Goal: Task Accomplishment & Management: Use online tool/utility

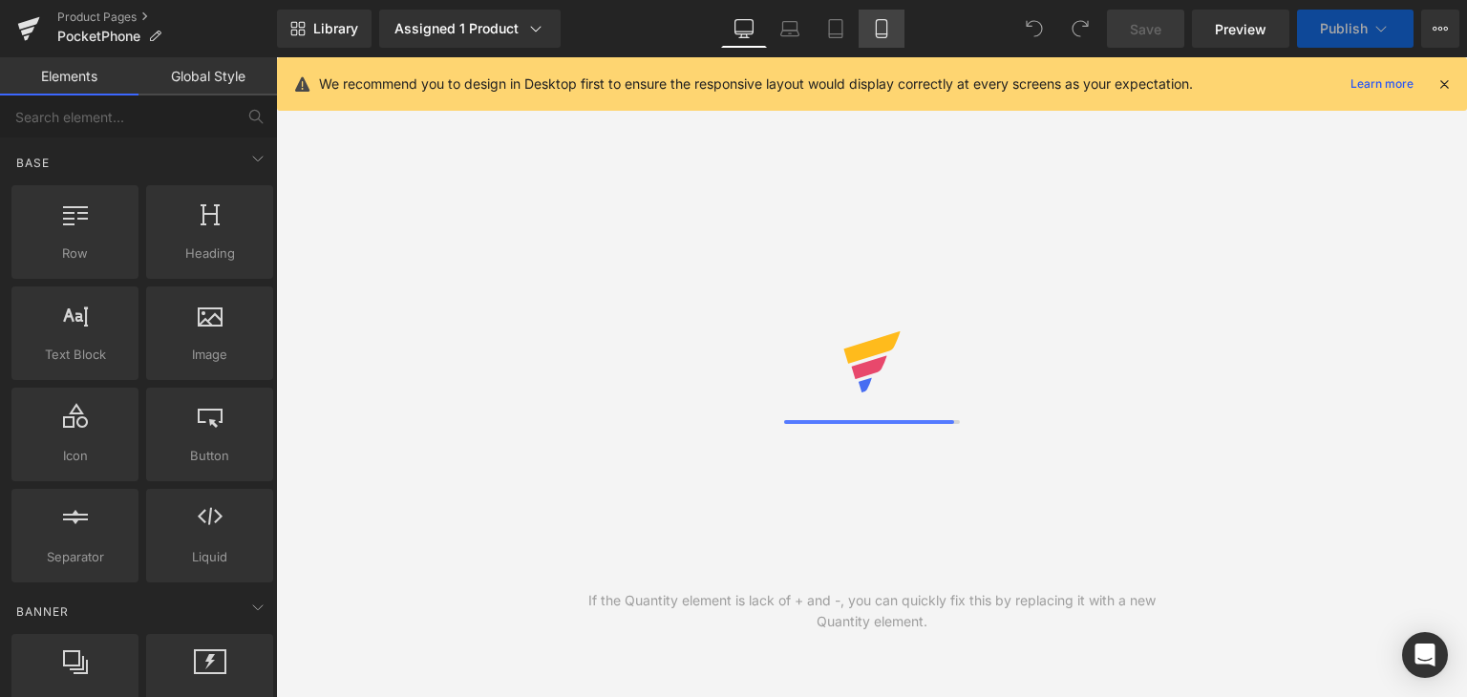
click at [878, 29] on icon at bounding box center [881, 28] width 19 height 19
click at [879, 35] on icon at bounding box center [881, 28] width 19 height 19
click at [1447, 81] on icon at bounding box center [1443, 83] width 17 height 17
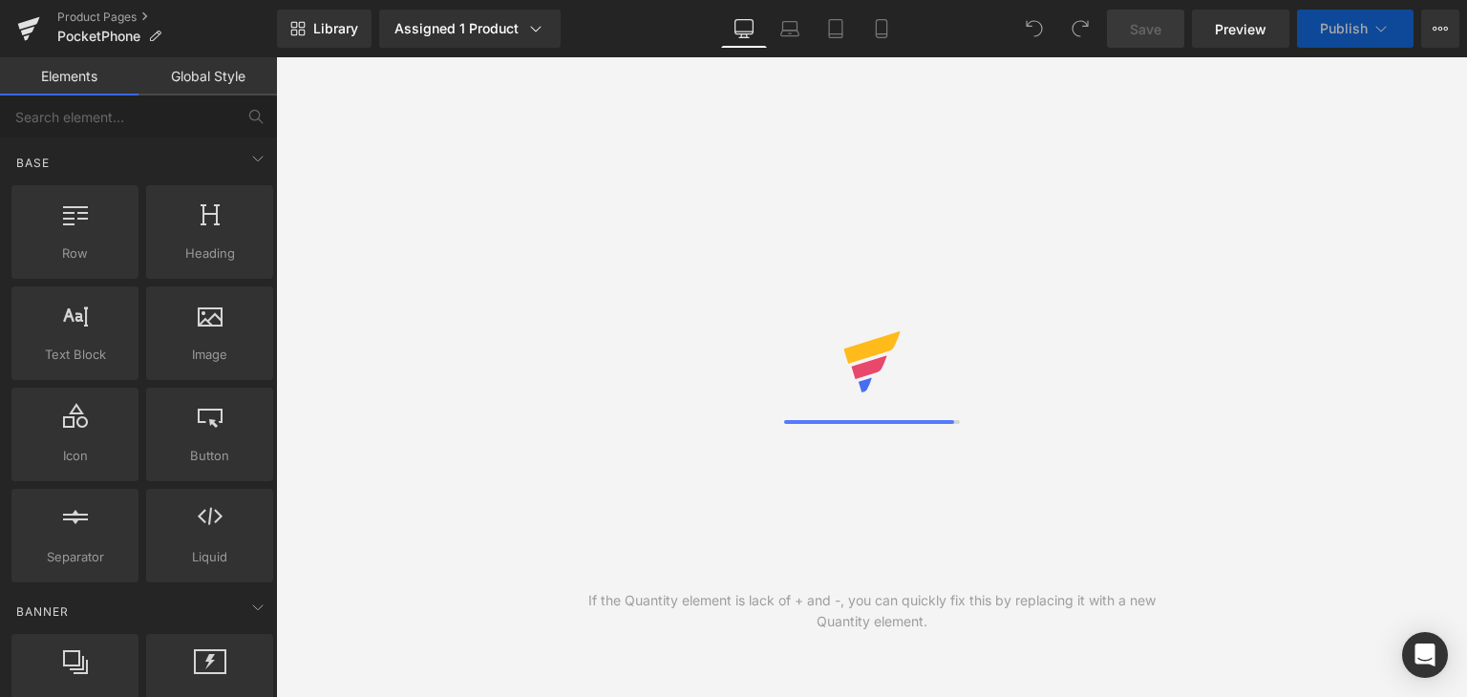
drag, startPoint x: 873, startPoint y: 33, endPoint x: 1047, endPoint y: 41, distance: 174.9
click at [873, 33] on icon at bounding box center [881, 28] width 19 height 19
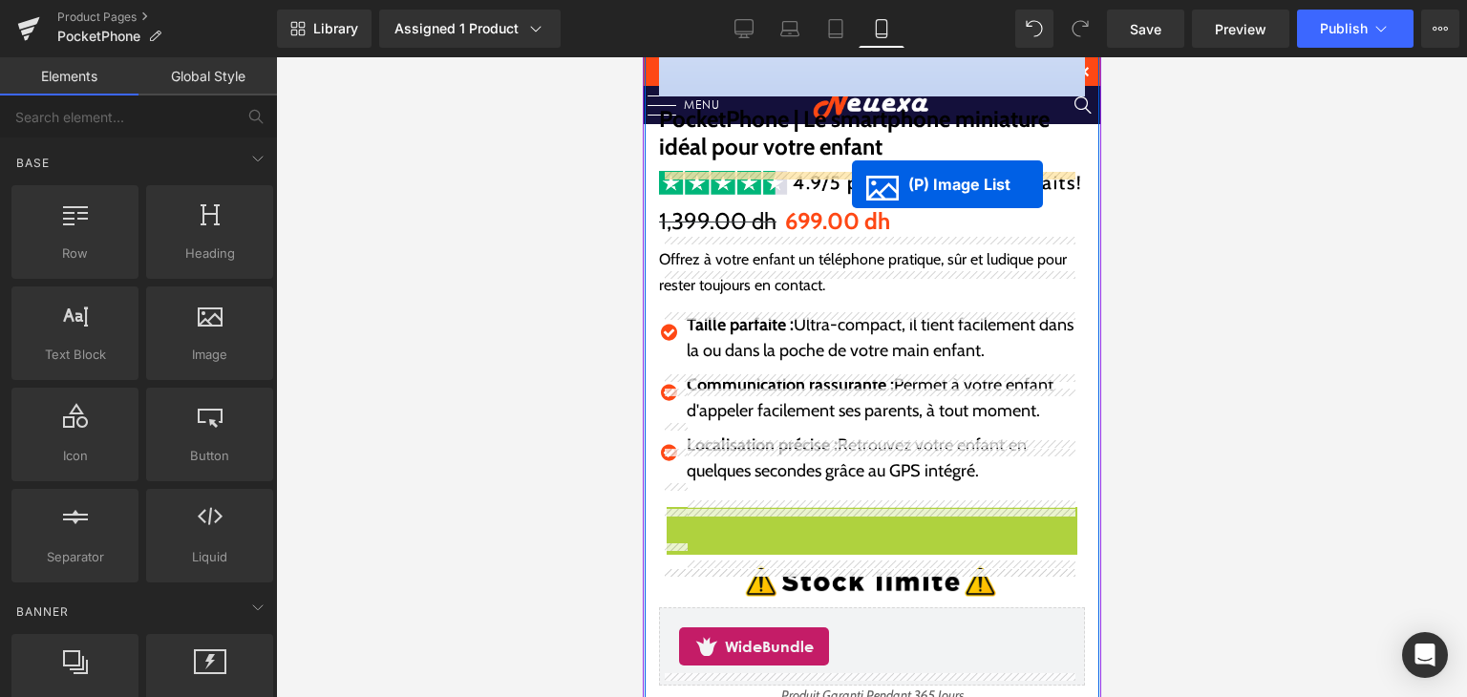
scroll to position [382, 0]
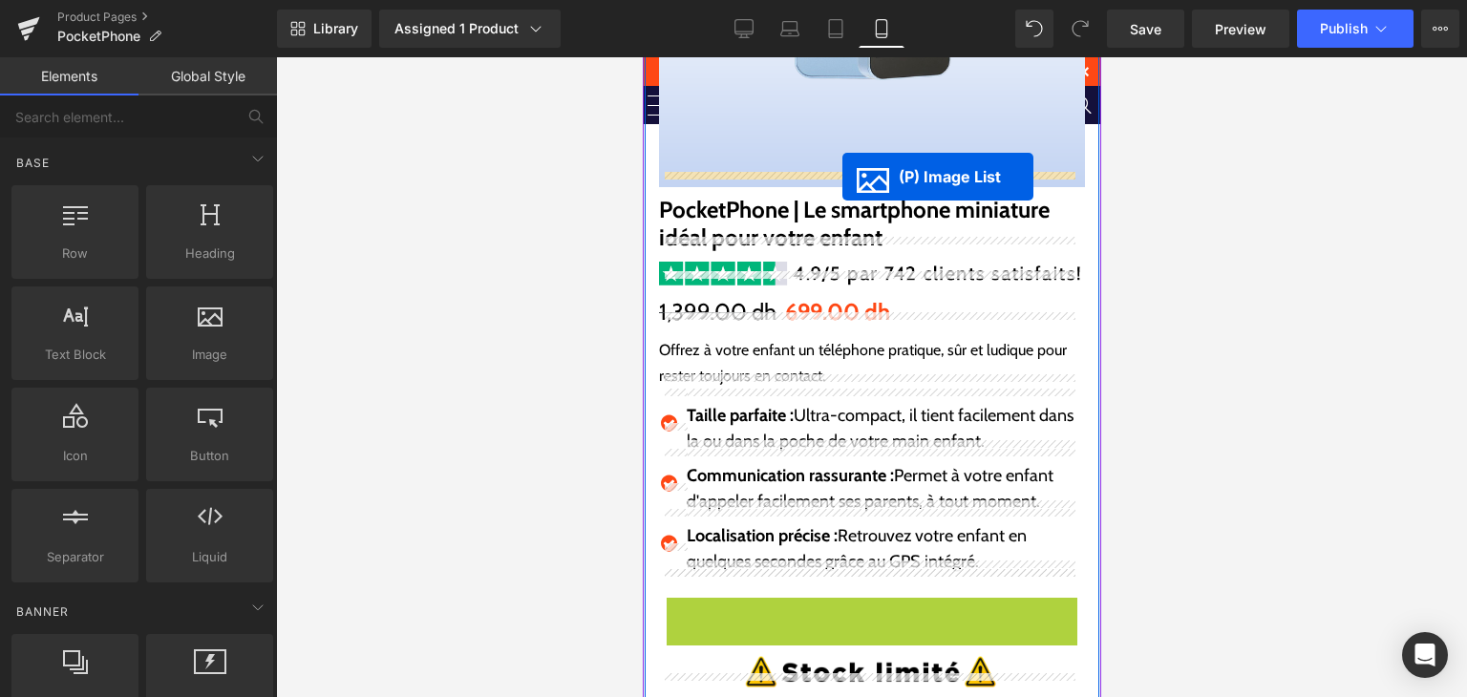
drag, startPoint x: 847, startPoint y: 302, endPoint x: 841, endPoint y: 177, distance: 125.2
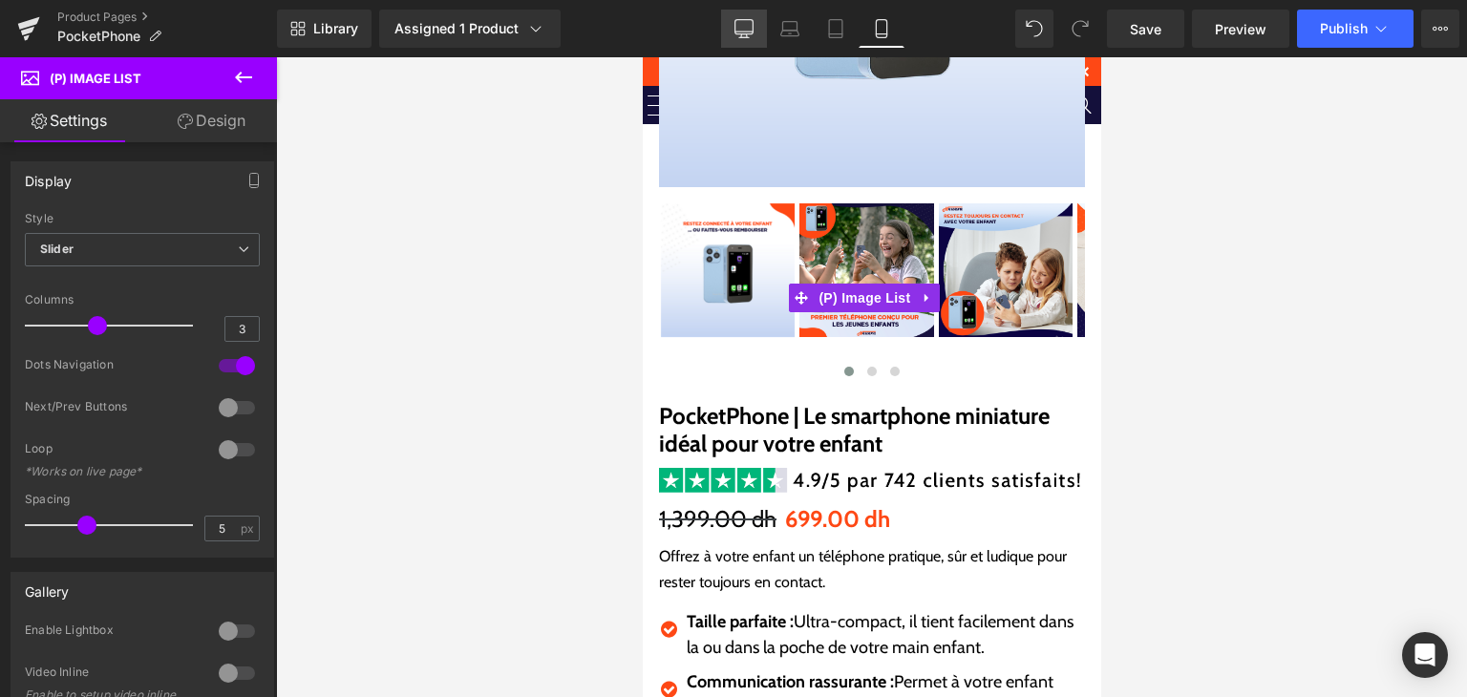
click at [749, 17] on link "Desktop" at bounding box center [744, 29] width 46 height 38
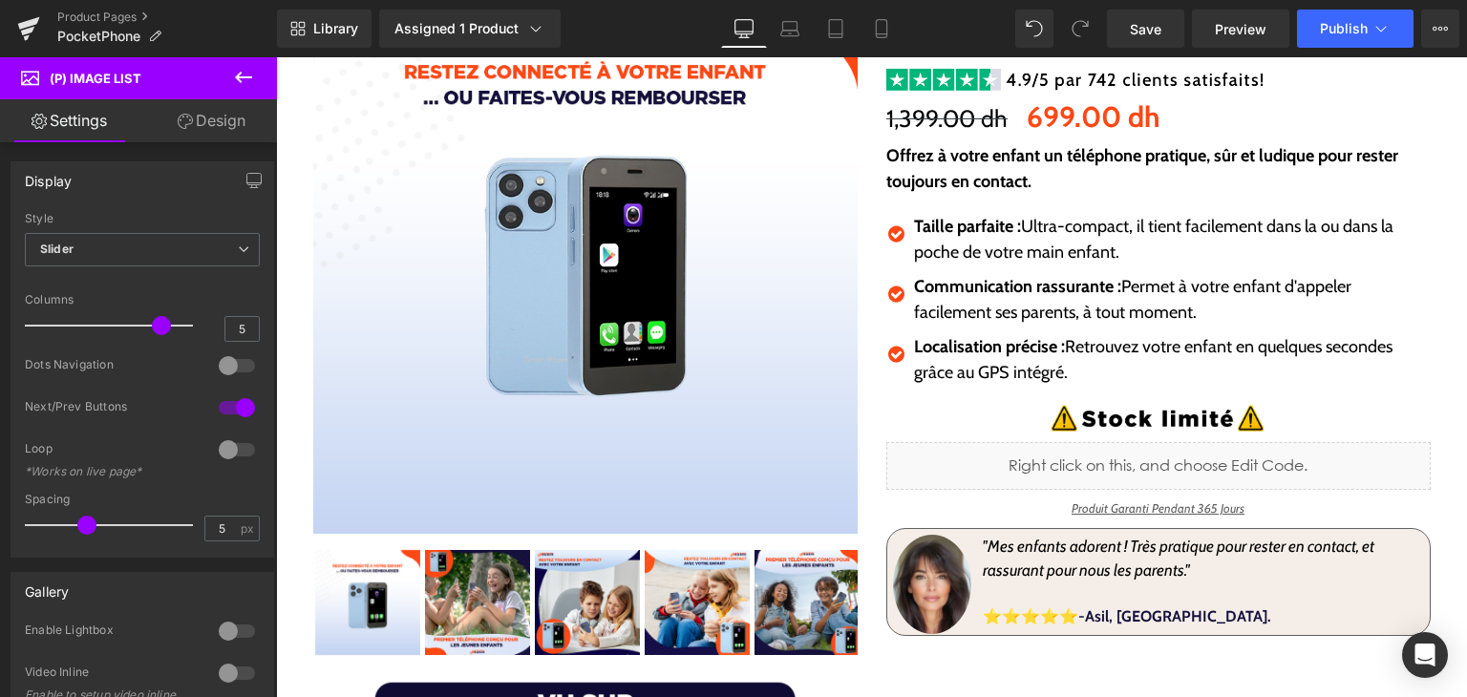
scroll to position [286, 0]
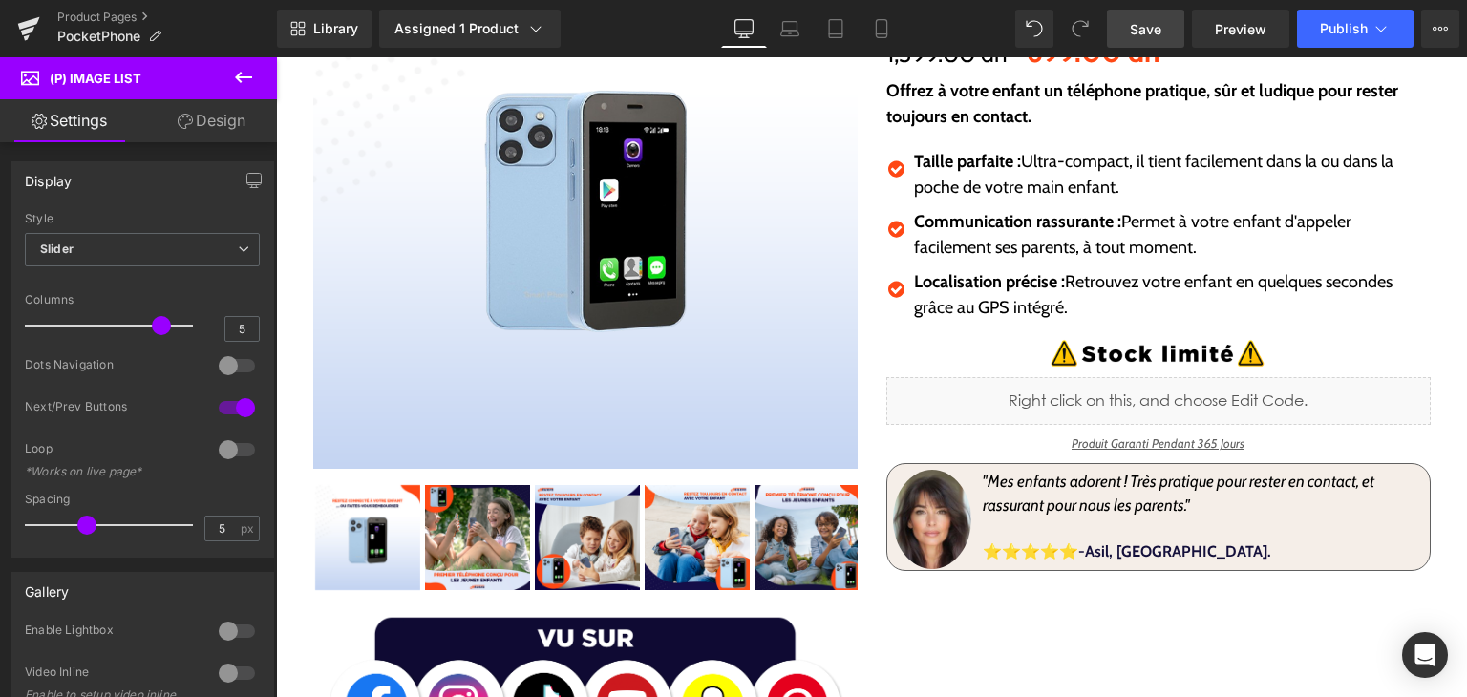
click at [1138, 15] on link "Save" at bounding box center [1145, 29] width 77 height 38
click at [1342, 21] on span "Publish" at bounding box center [1343, 28] width 48 height 15
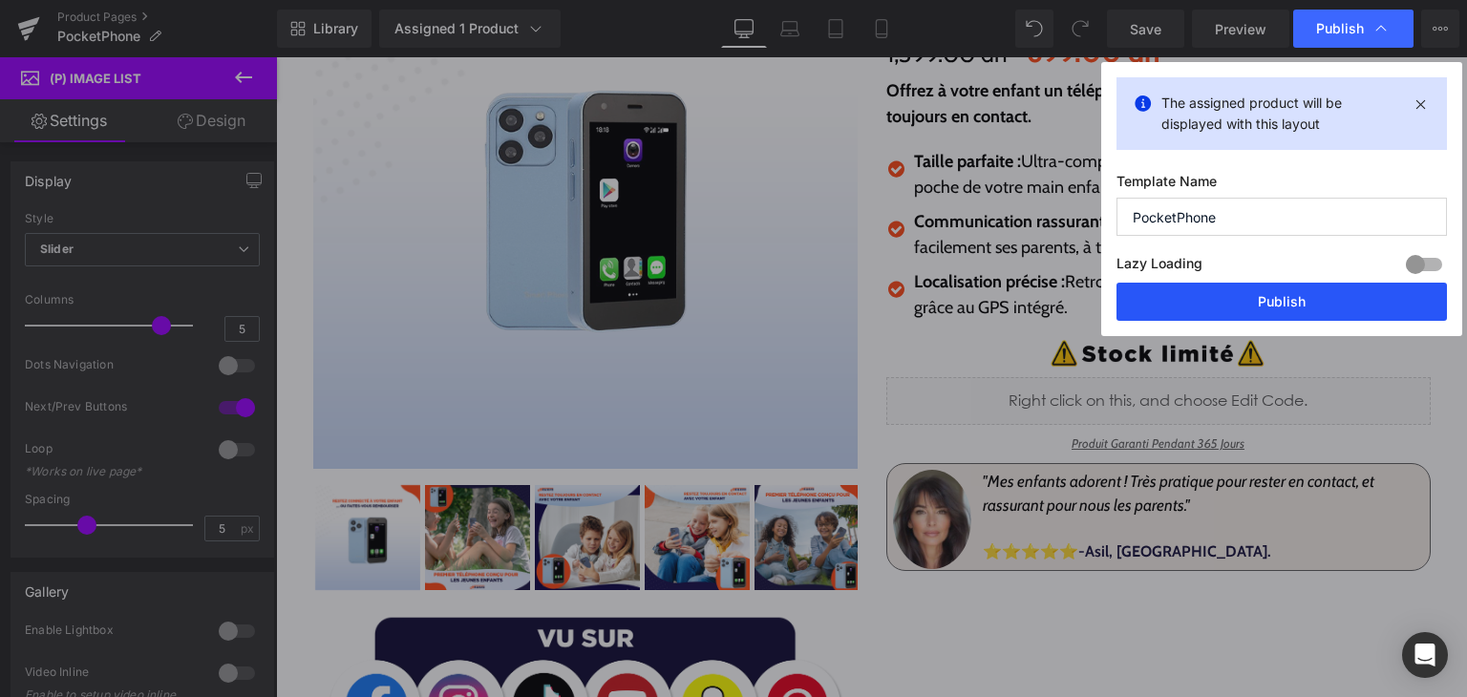
click at [1291, 305] on button "Publish" at bounding box center [1281, 302] width 330 height 38
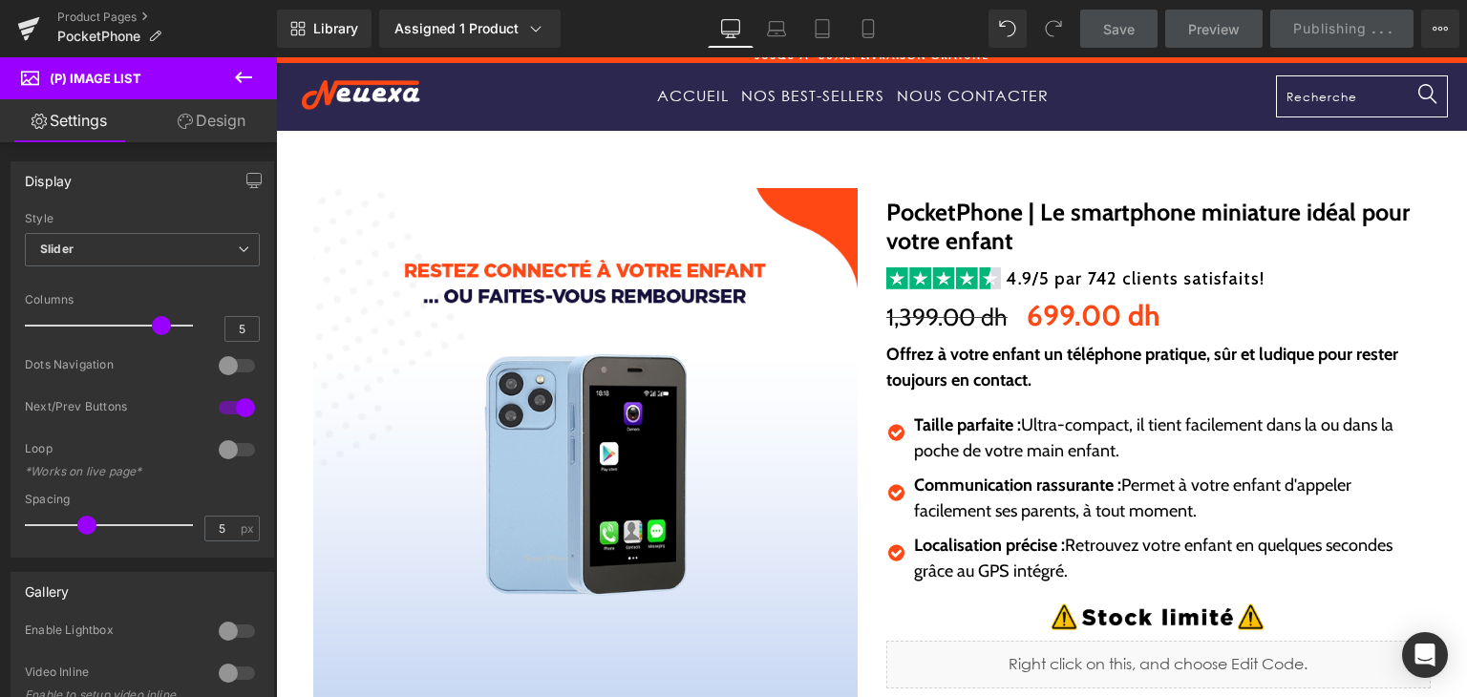
scroll to position [0, 0]
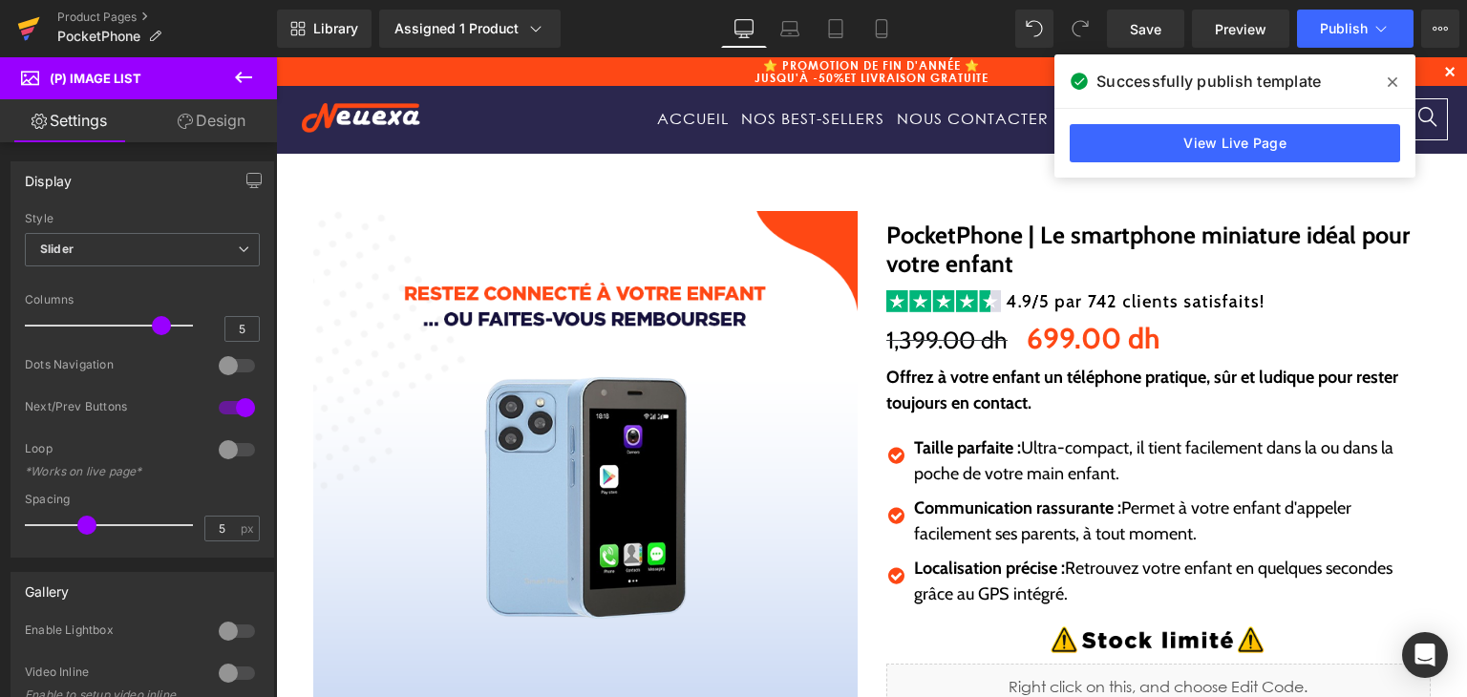
click at [31, 33] on icon at bounding box center [28, 29] width 23 height 48
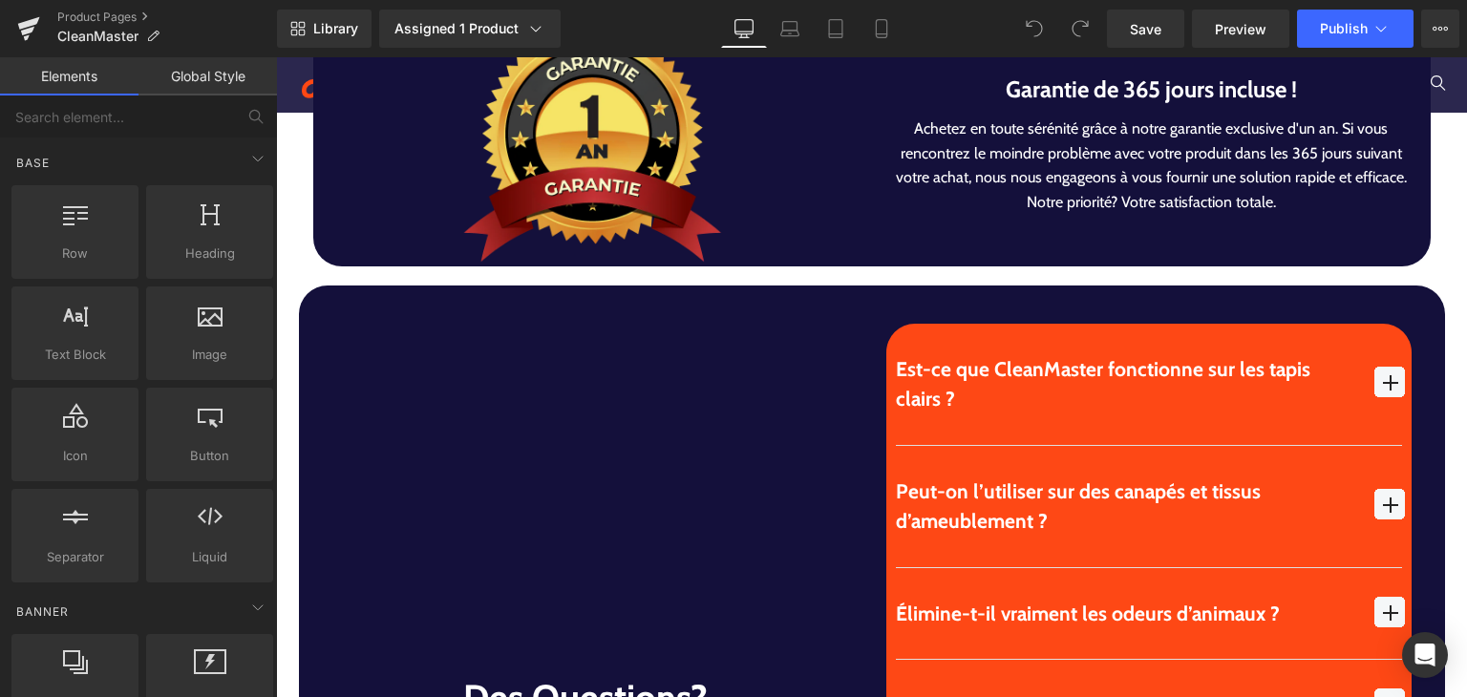
scroll to position [5518, 0]
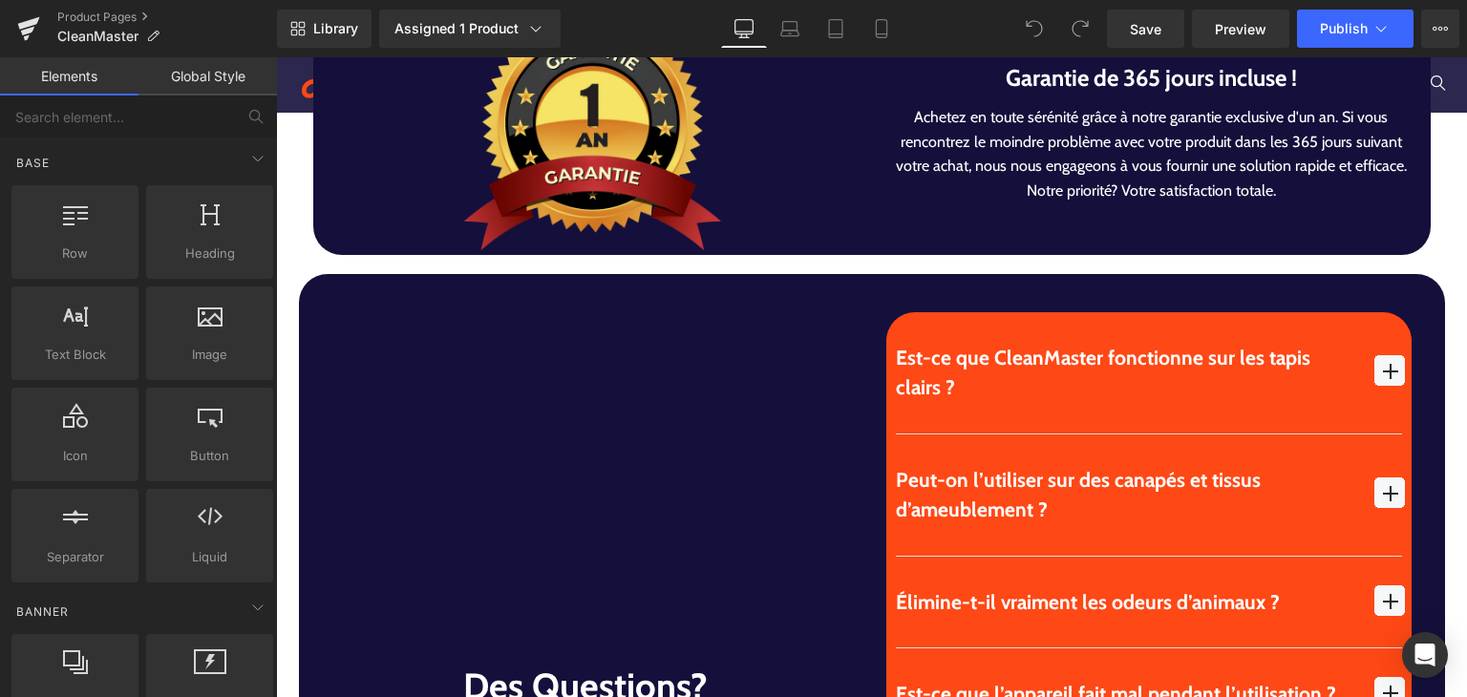
click at [1019, 478] on div "Peut-on l’utiliser sur des canapés et tissus d’ameublement ?" at bounding box center [1126, 495] width 460 height 60
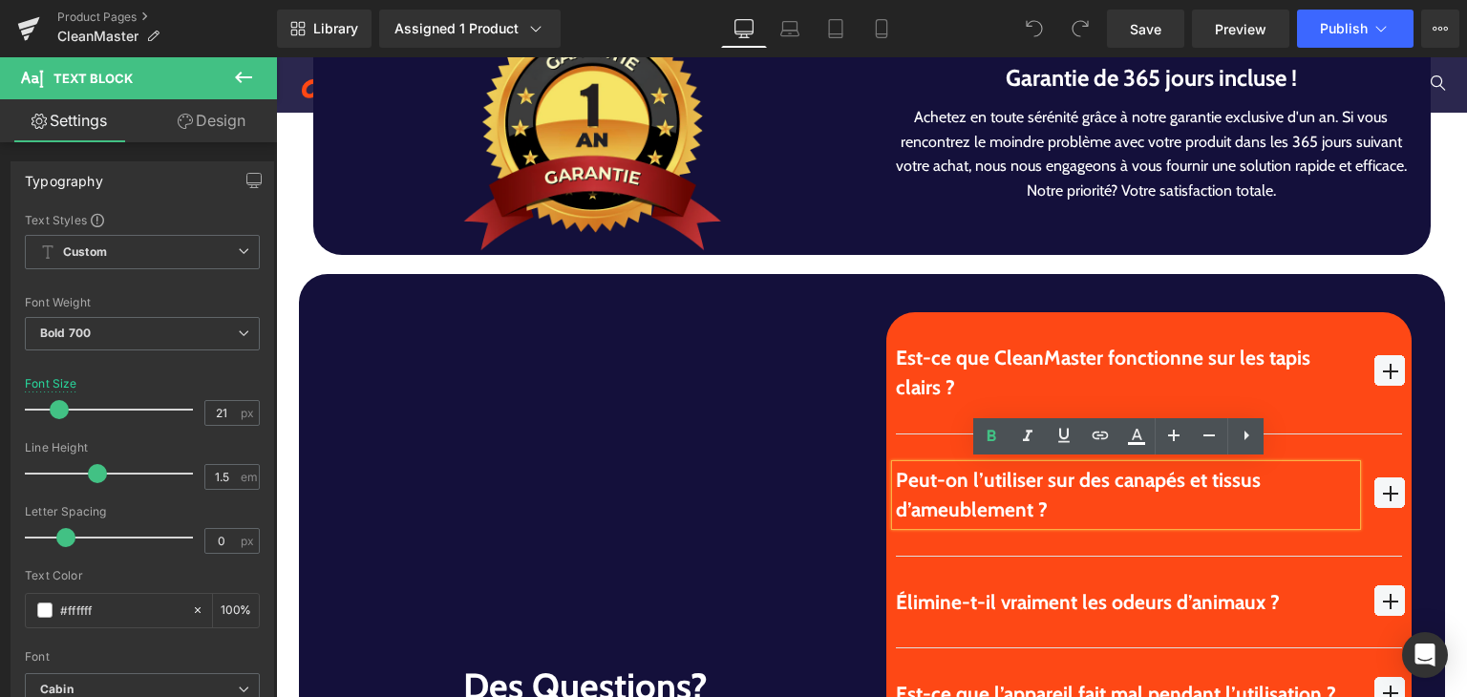
click at [886, 419] on div "Est-ce que CleanMaster fonctionne sur les tapis clairs ? Text Block Text Block …" at bounding box center [1148, 686] width 525 height 749
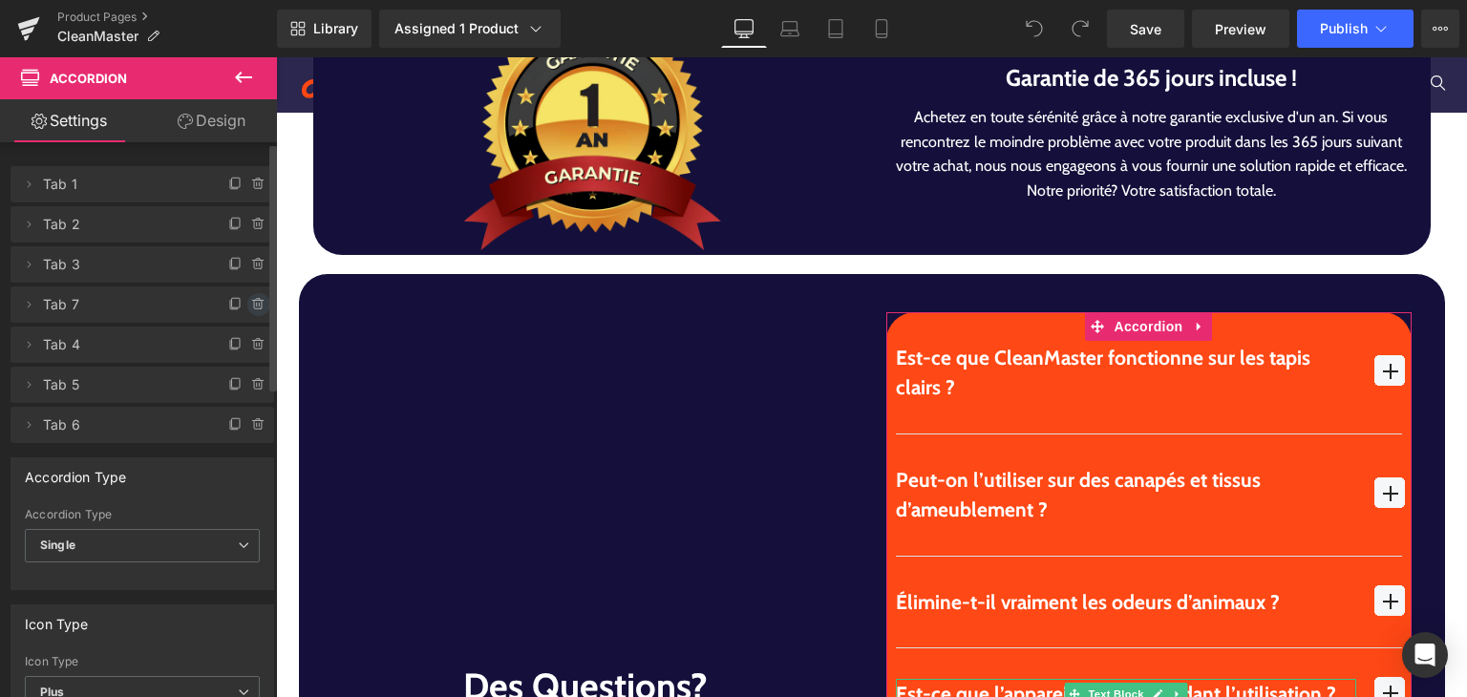
click at [251, 303] on icon at bounding box center [258, 304] width 15 height 15
click at [222, 301] on button "Delete" at bounding box center [238, 305] width 60 height 25
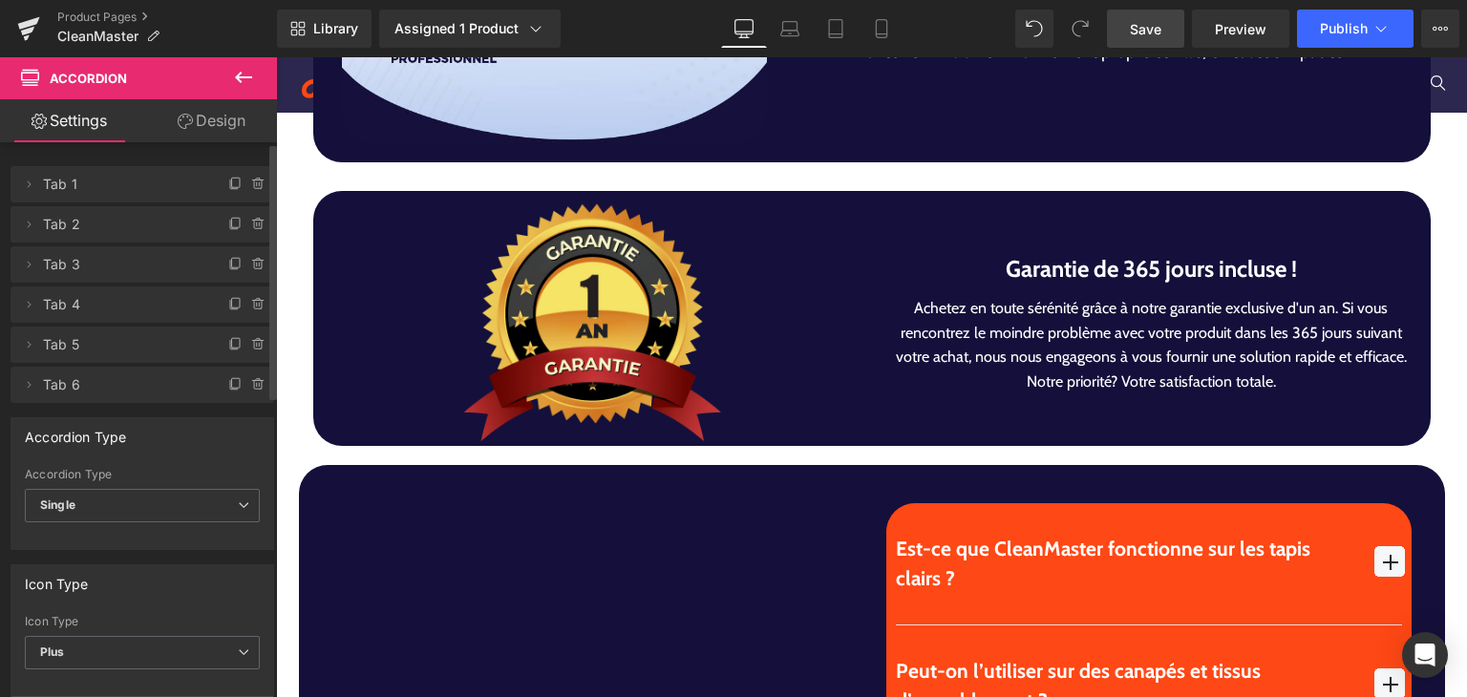
scroll to position [4390, 0]
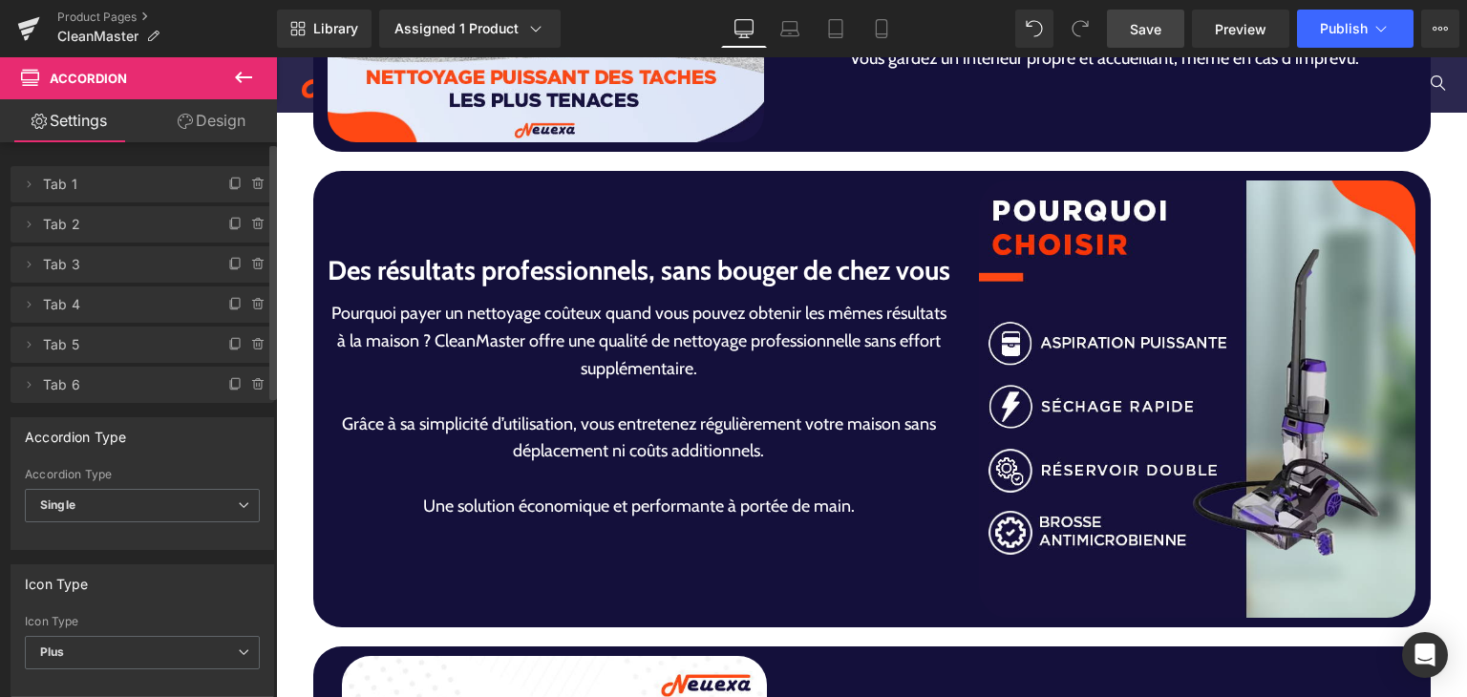
click at [1148, 32] on span "Save" at bounding box center [1145, 29] width 32 height 20
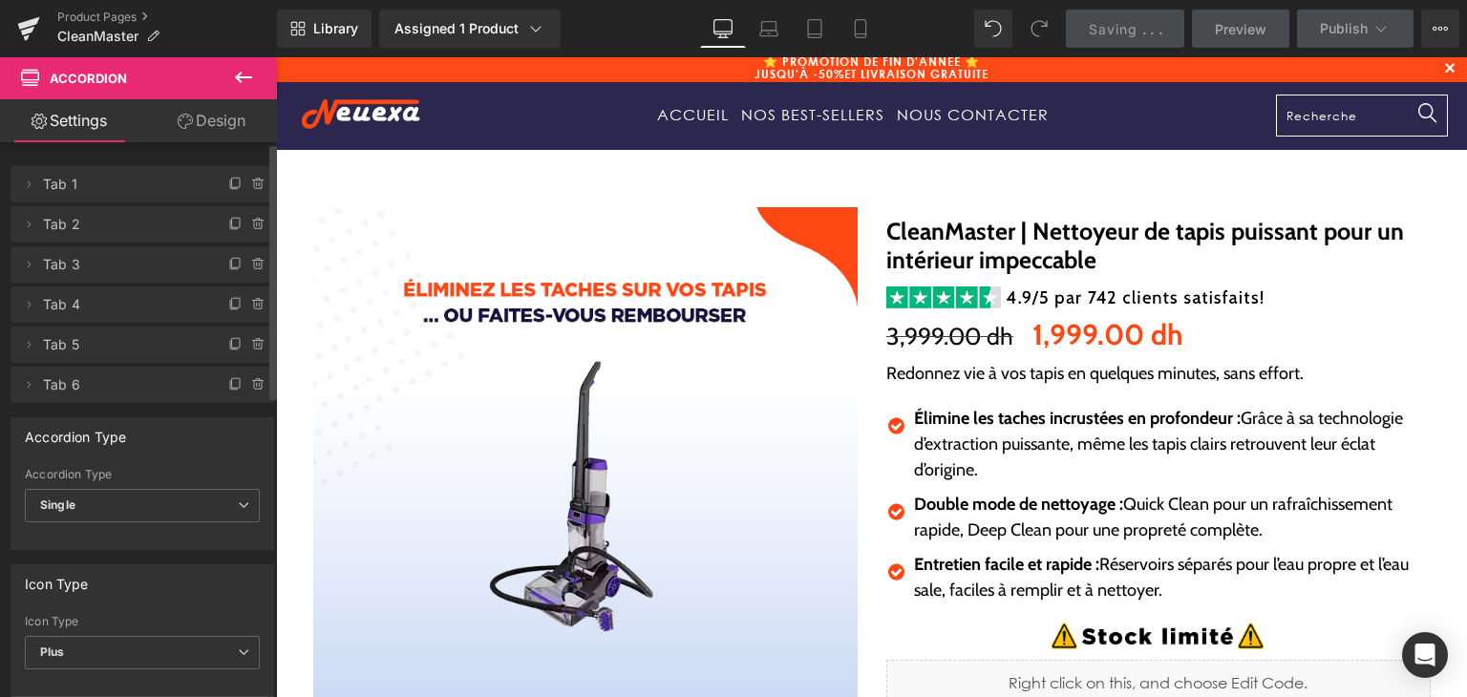
scroll to position [0, 0]
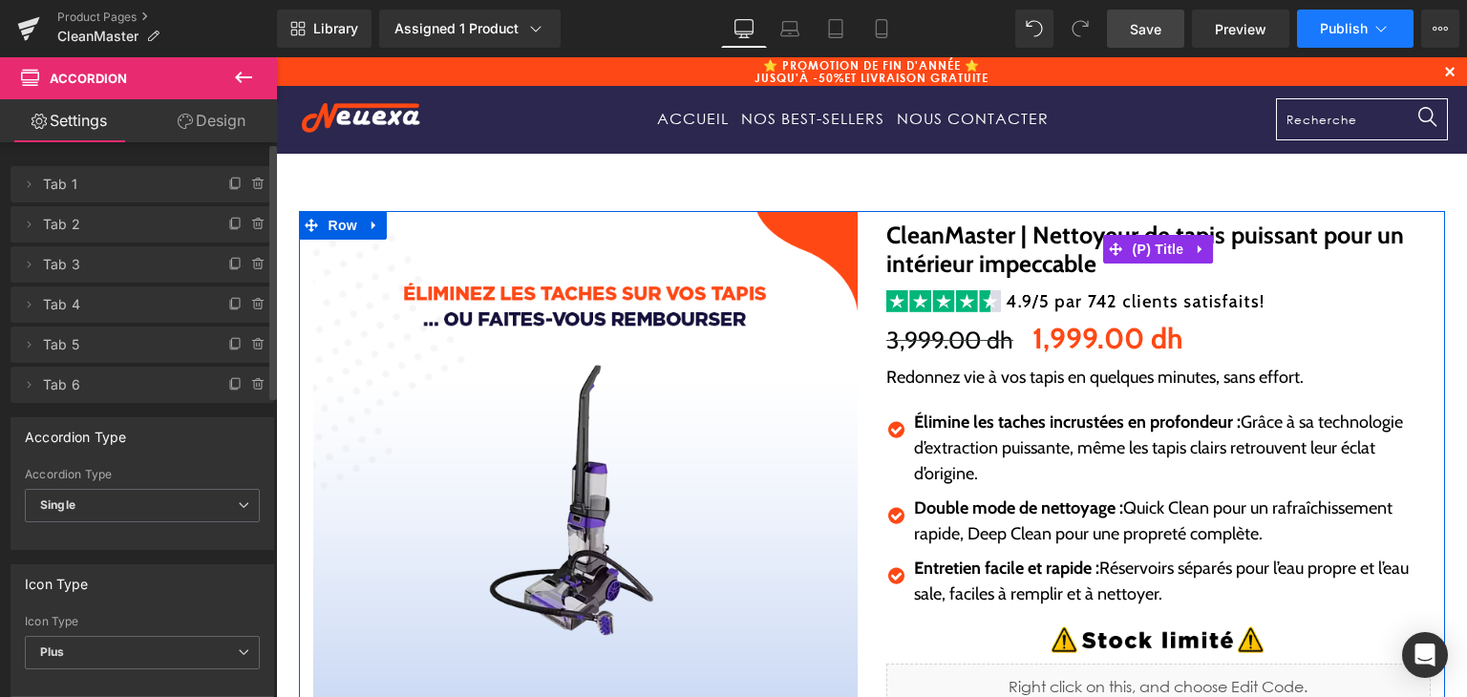
click at [1333, 43] on button "Publish" at bounding box center [1355, 29] width 116 height 38
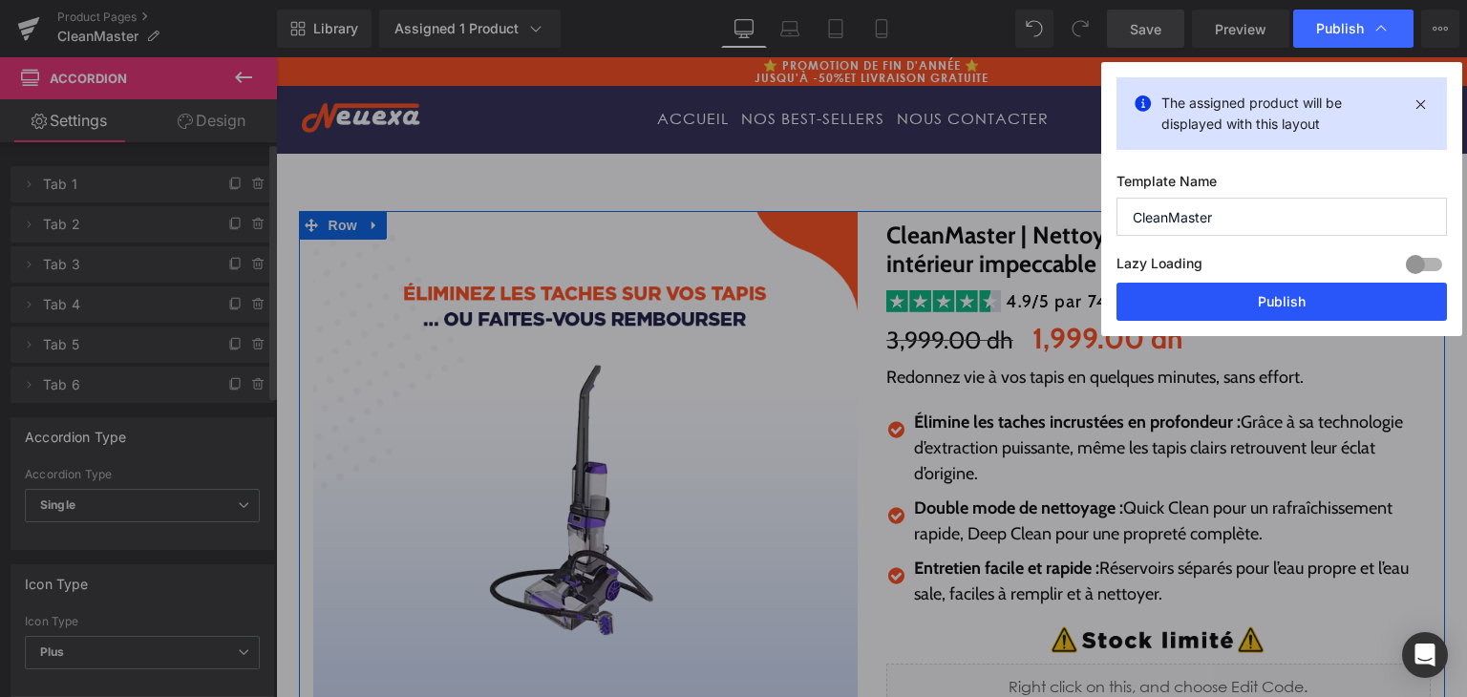
click at [1311, 310] on button "Publish" at bounding box center [1281, 302] width 330 height 38
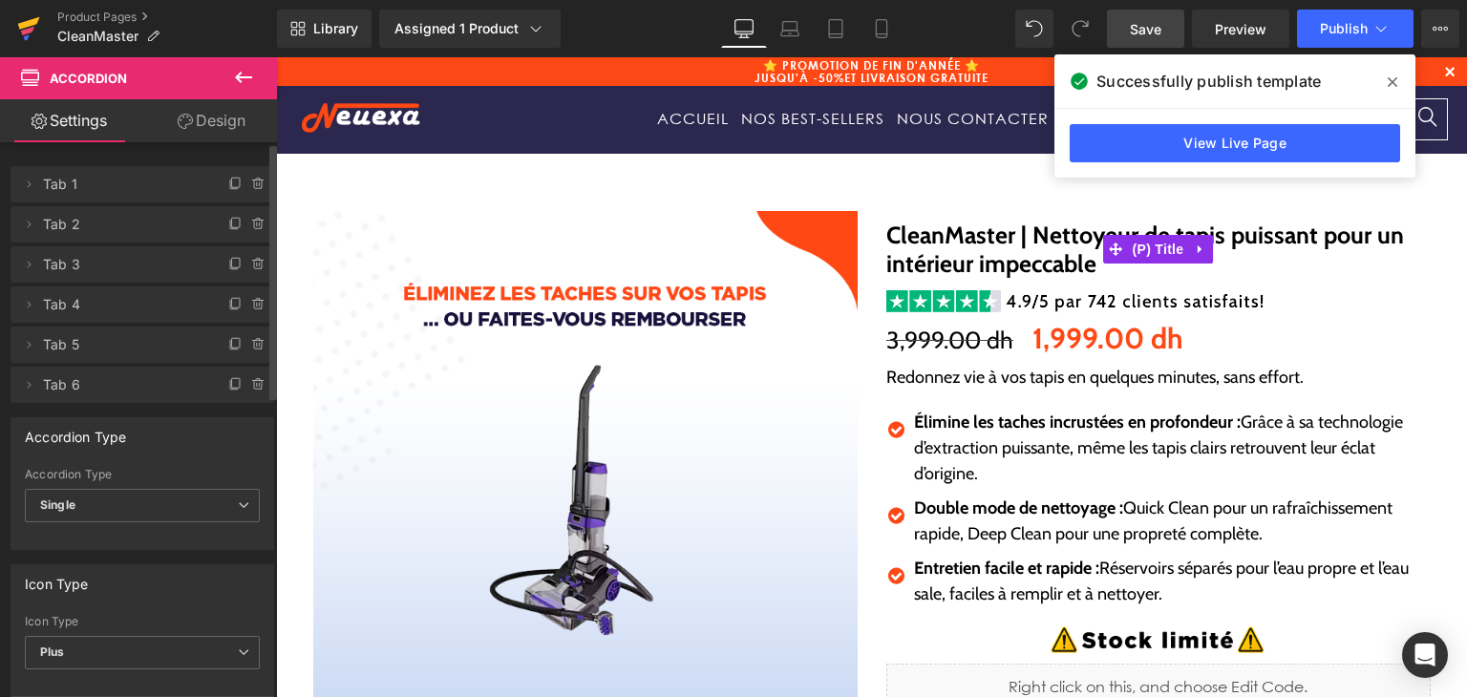
click at [31, 30] on icon at bounding box center [27, 31] width 13 height 9
